Goal: Submit feedback/report problem

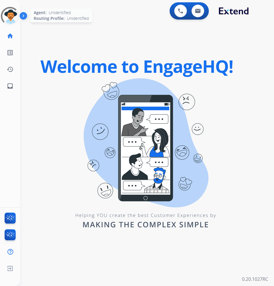
click at [11, 15] on div at bounding box center [10, 16] width 25 height 25
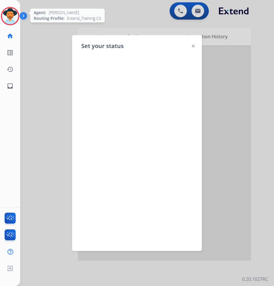
click at [48, 16] on div at bounding box center [137, 143] width 274 height 286
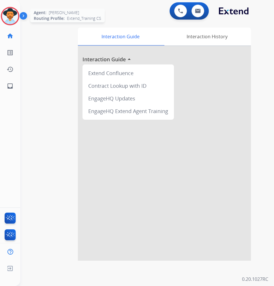
click at [7, 14] on img at bounding box center [10, 16] width 16 height 16
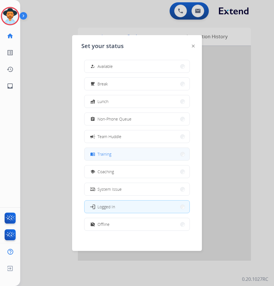
click at [121, 150] on button "menu_book Training" at bounding box center [136, 154] width 105 height 12
